Goal: Check status: Check status

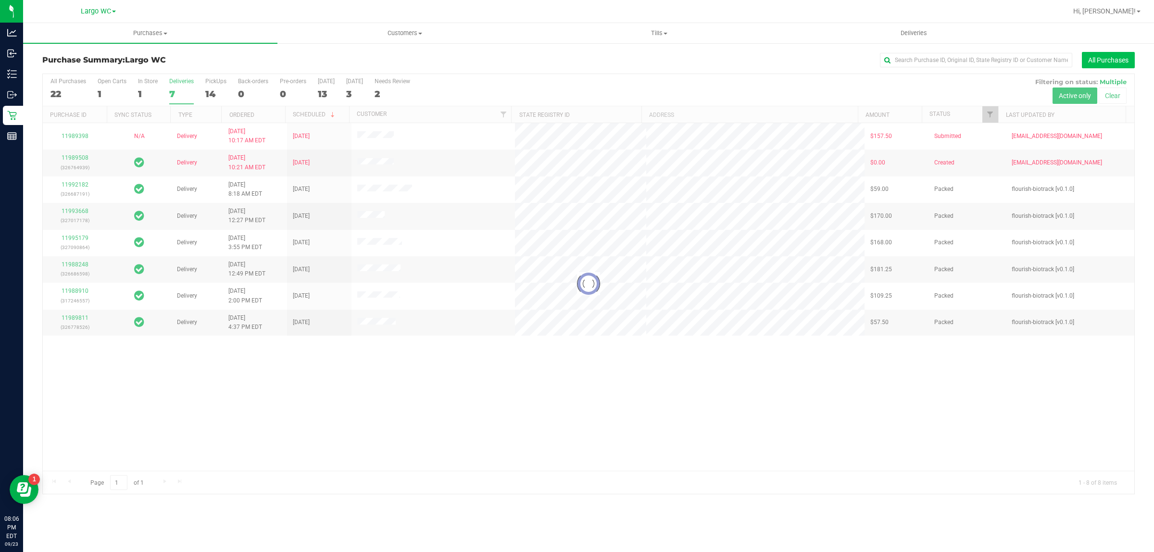
click at [1084, 63] on button "All Purchases" at bounding box center [1108, 60] width 53 height 16
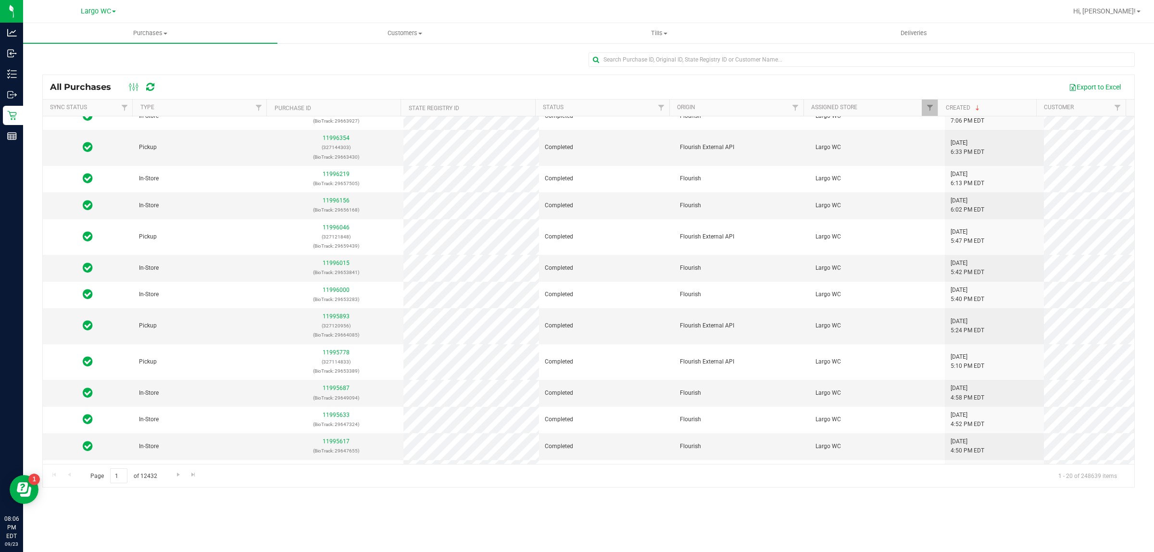
scroll to position [232, 0]
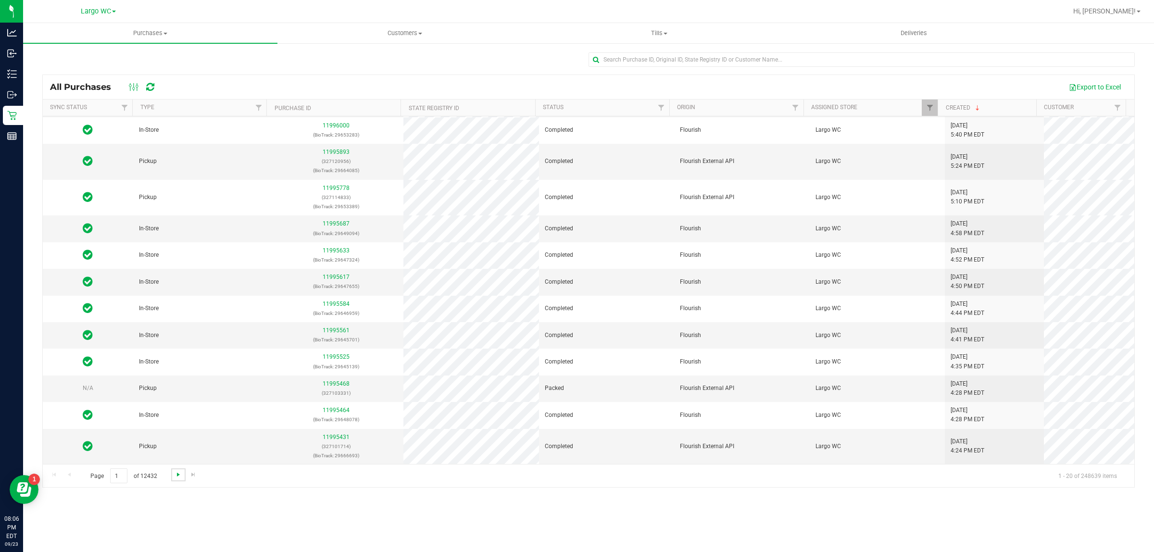
click at [174, 476] on span "Go to the next page" at bounding box center [178, 475] width 8 height 8
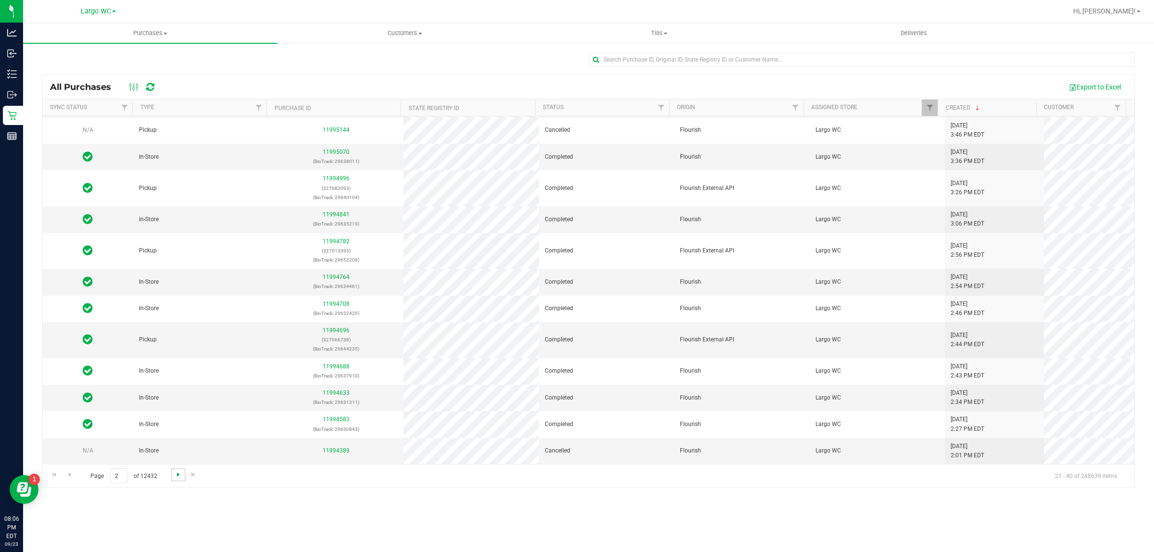
click at [179, 474] on span "Go to the next page" at bounding box center [178, 475] width 8 height 8
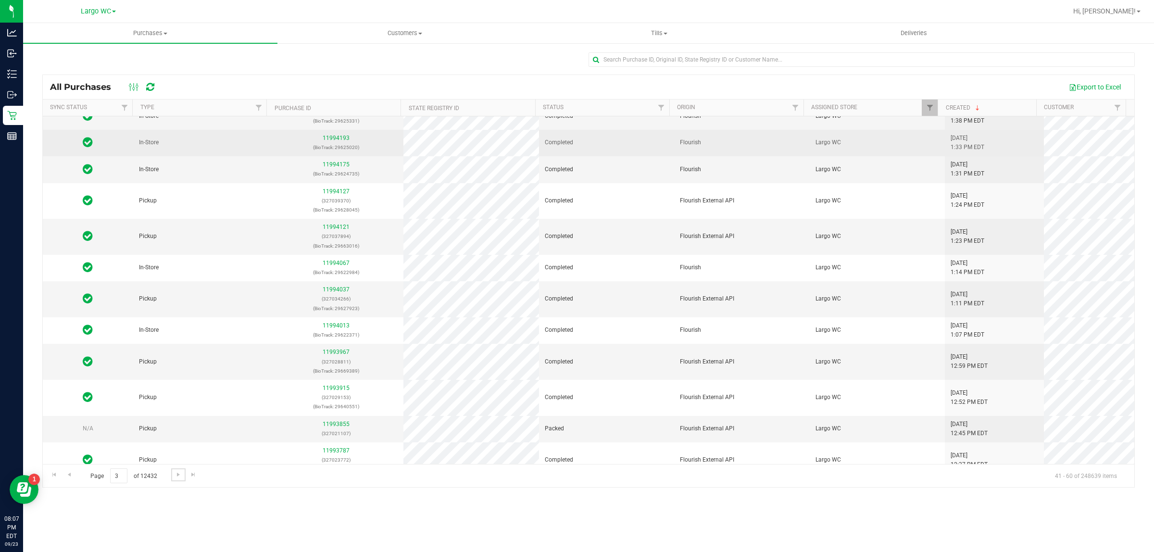
scroll to position [269, 0]
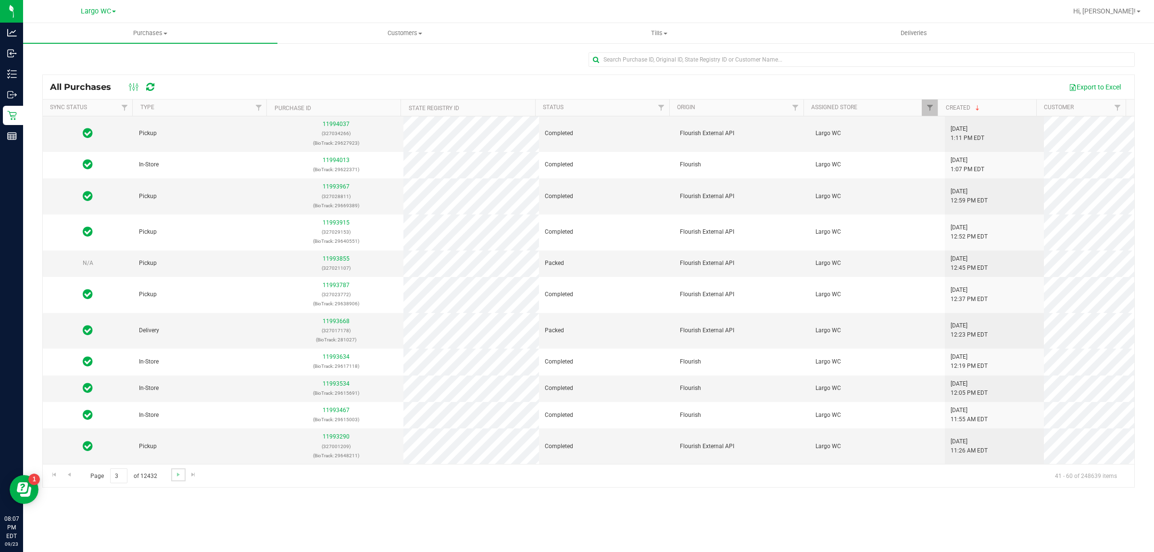
click at [183, 473] on link "Go to the next page" at bounding box center [178, 474] width 14 height 13
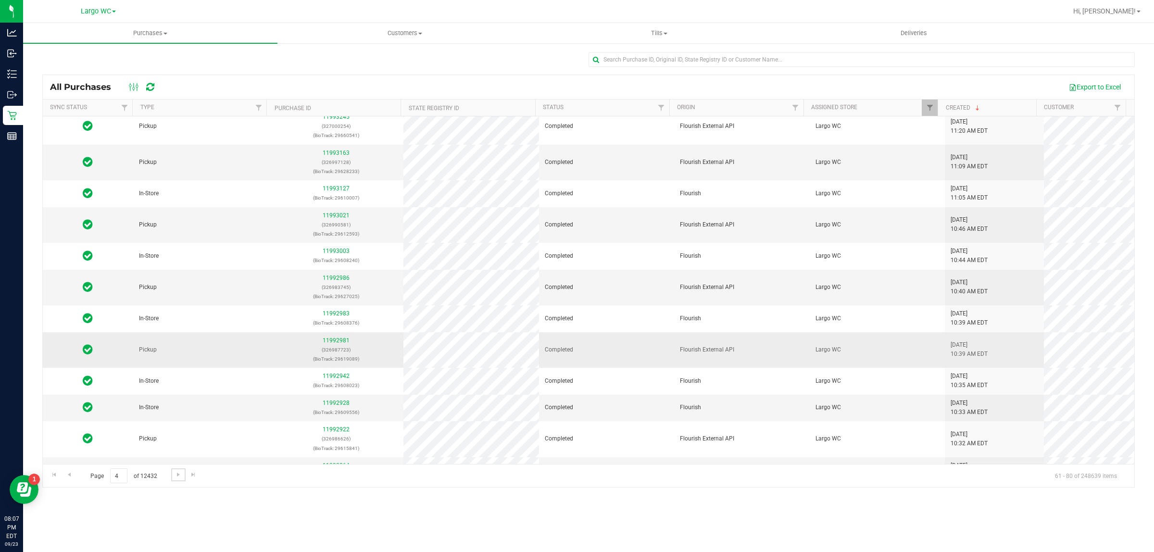
scroll to position [0, 0]
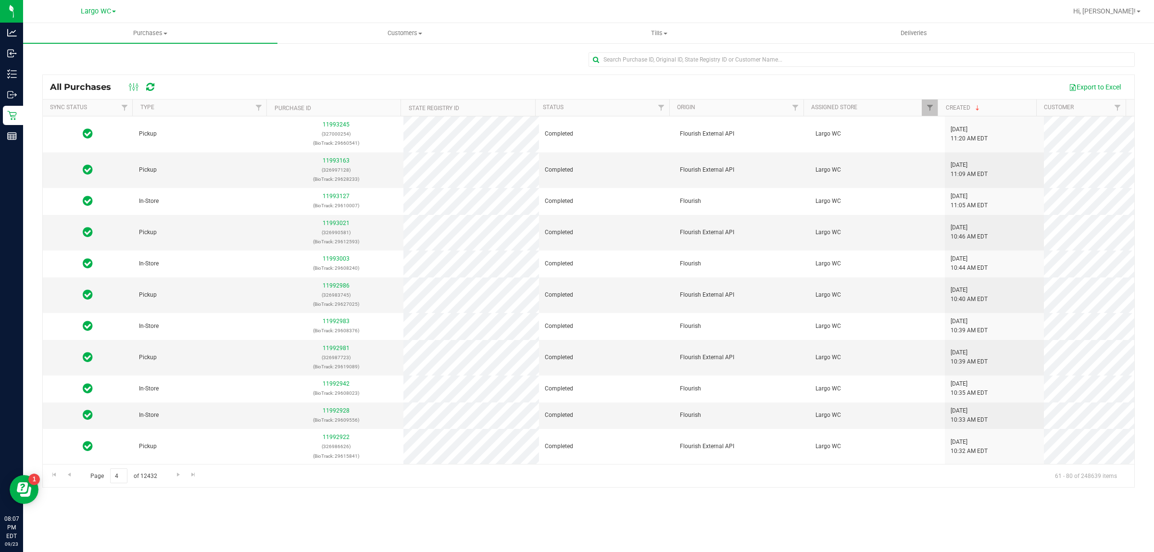
click at [977, 70] on div at bounding box center [861, 63] width 546 height 22
